Goal: Task Accomplishment & Management: Use online tool/utility

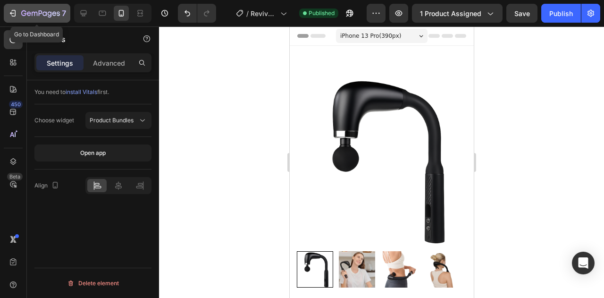
click at [12, 12] on icon "button" at bounding box center [12, 12] width 9 height 9
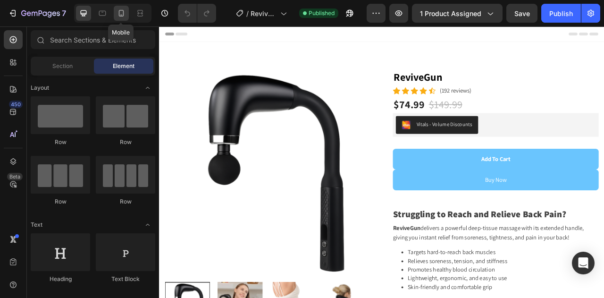
click at [120, 16] on icon at bounding box center [121, 13] width 5 height 7
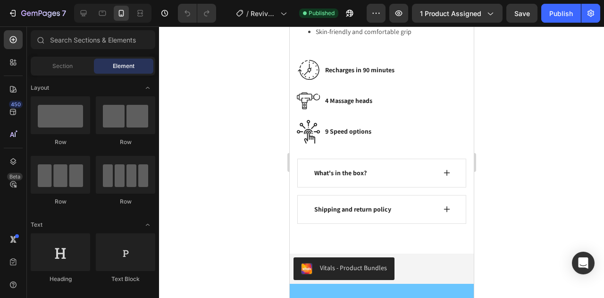
scroll to position [580, 0]
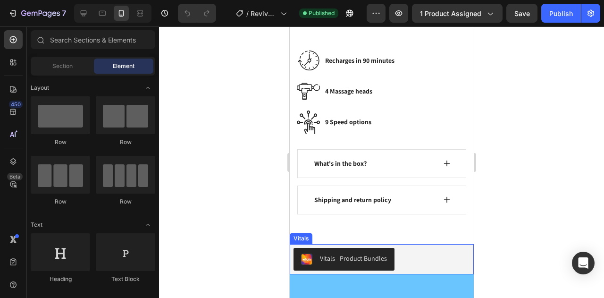
click at [435, 248] on div "Vitals - Product Bundles" at bounding box center [381, 259] width 176 height 23
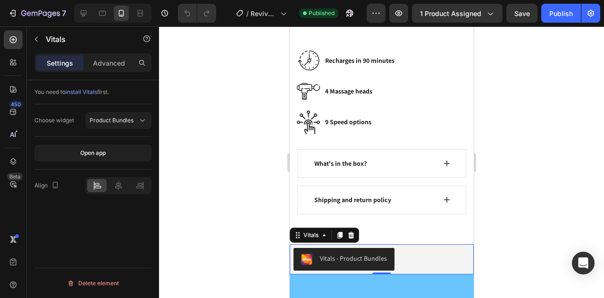
click at [432, 248] on div "Vitals - Product Bundles" at bounding box center [381, 259] width 176 height 23
click at [104, 66] on p "Advanced" at bounding box center [109, 63] width 32 height 10
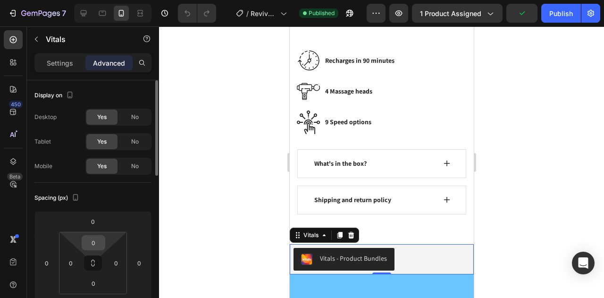
click at [94, 237] on input "0" at bounding box center [93, 242] width 19 height 14
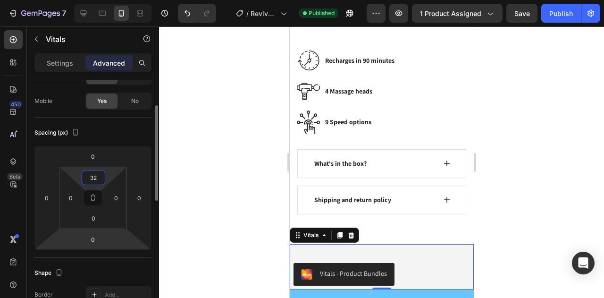
scroll to position [73, 0]
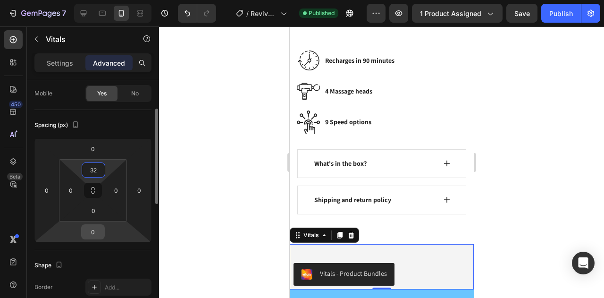
type input "32"
click at [95, 232] on input "0" at bounding box center [92, 232] width 19 height 14
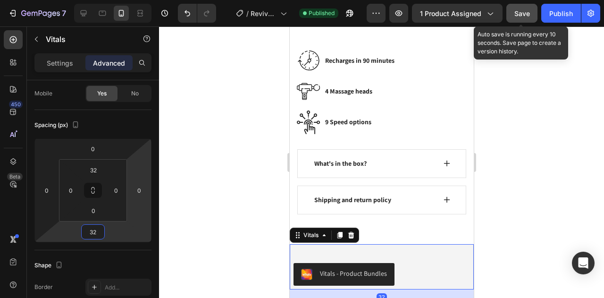
type input "32"
click at [528, 16] on span "Save" at bounding box center [522, 13] width 16 height 8
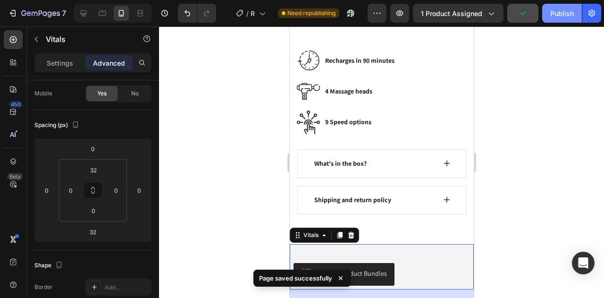
click at [554, 14] on div "Publish" at bounding box center [562, 13] width 24 height 10
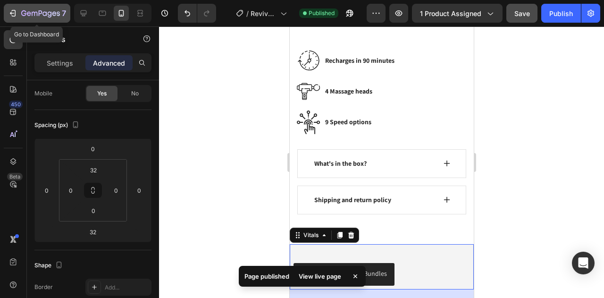
click at [11, 8] on icon "button" at bounding box center [12, 12] width 9 height 9
